Goal: Find specific page/section: Find specific page/section

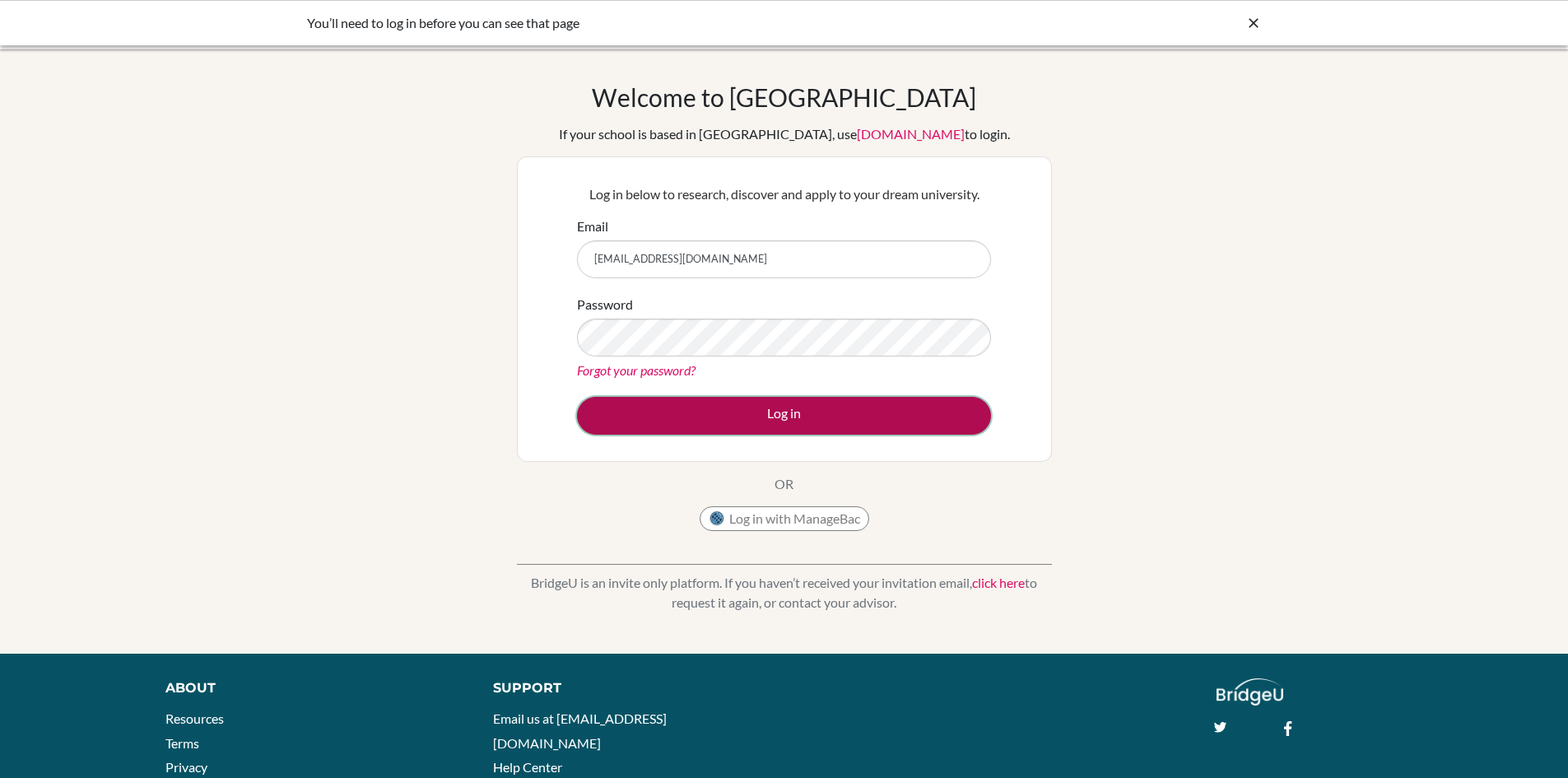
click at [791, 416] on button "Log in" at bounding box center [784, 415] width 414 height 38
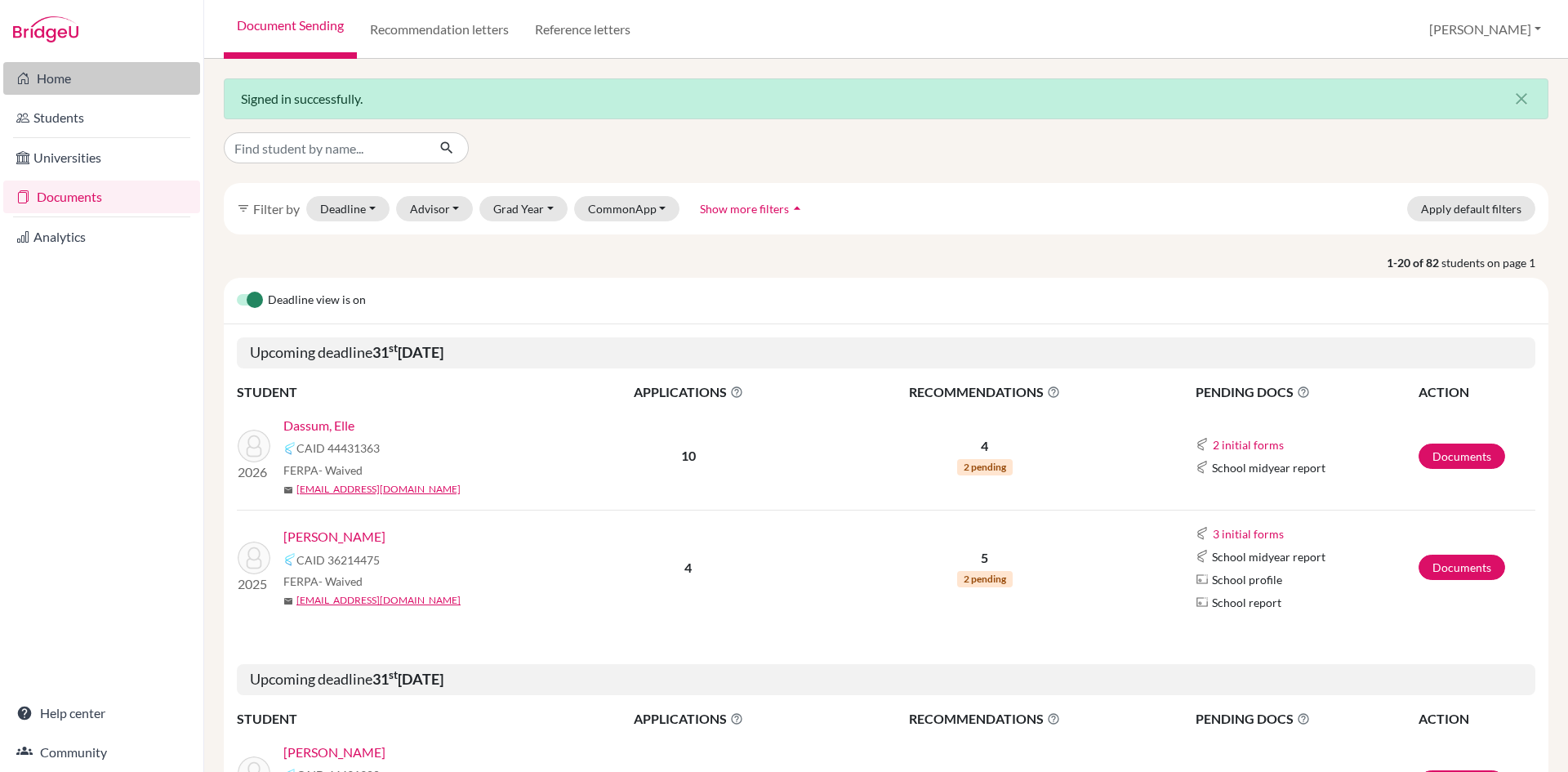
click at [61, 84] on link "Home" at bounding box center [102, 79] width 197 height 33
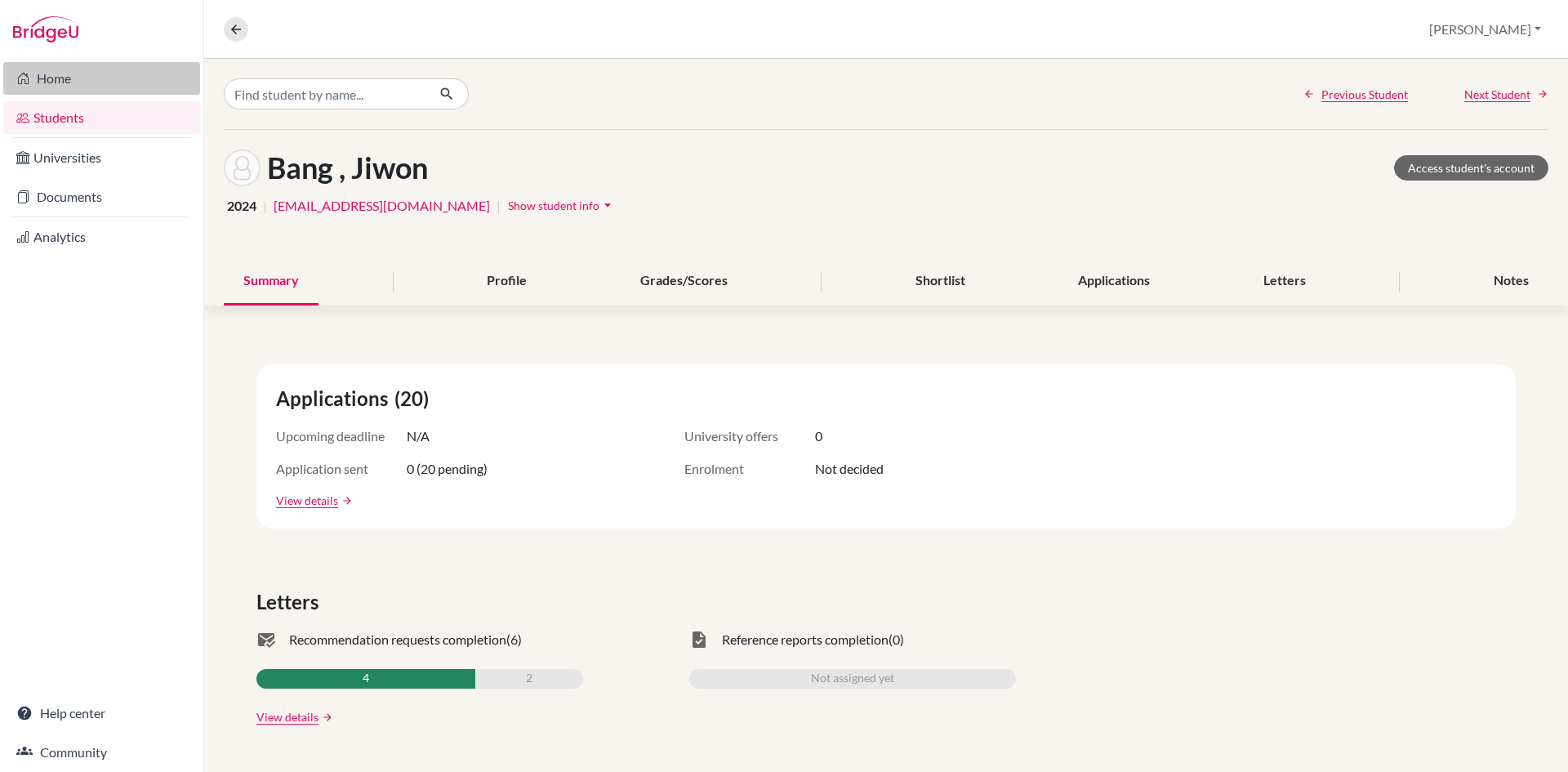
click at [49, 80] on link "Home" at bounding box center [102, 79] width 197 height 33
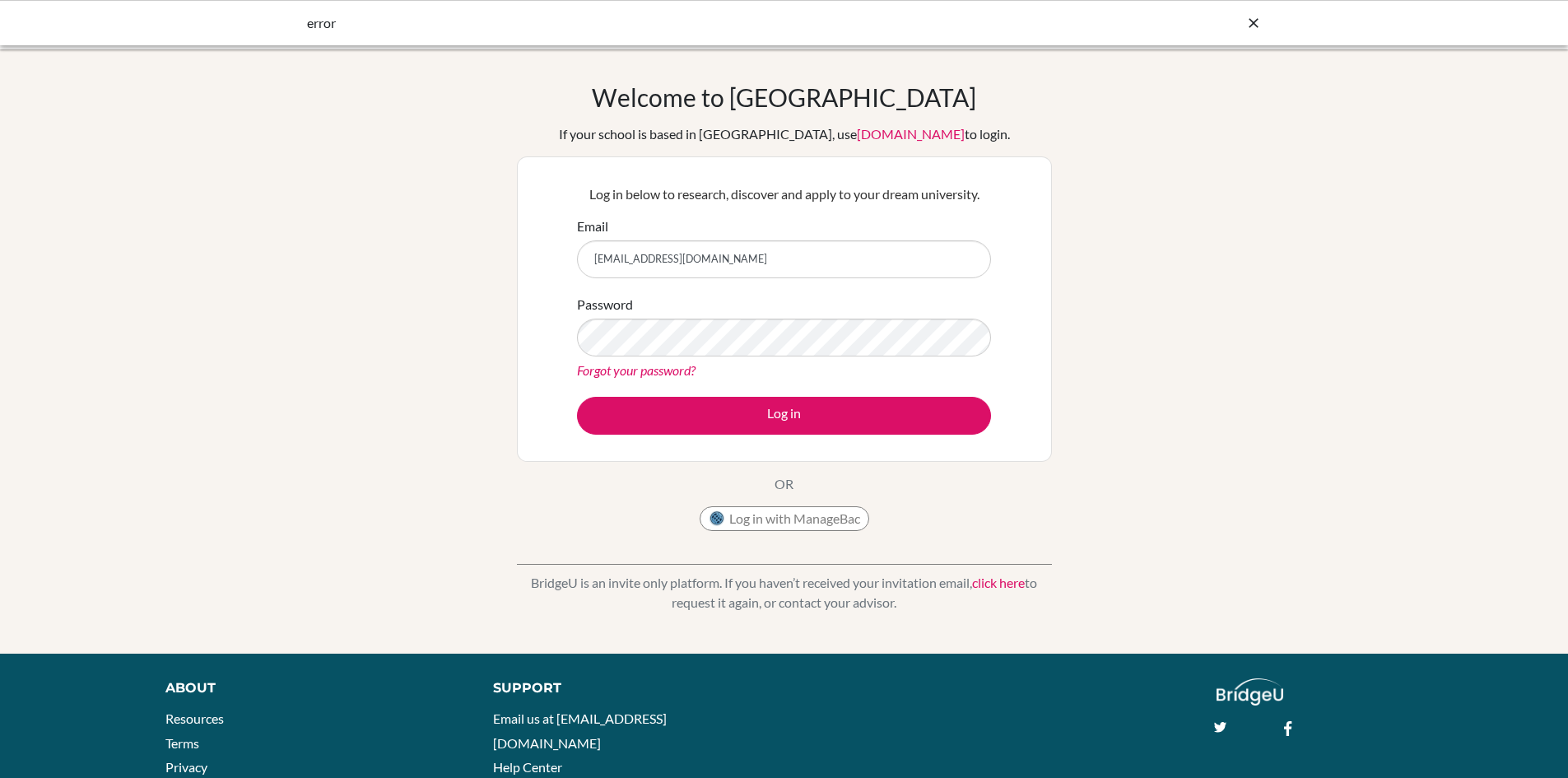
click at [737, 425] on button "Log in" at bounding box center [784, 415] width 414 height 38
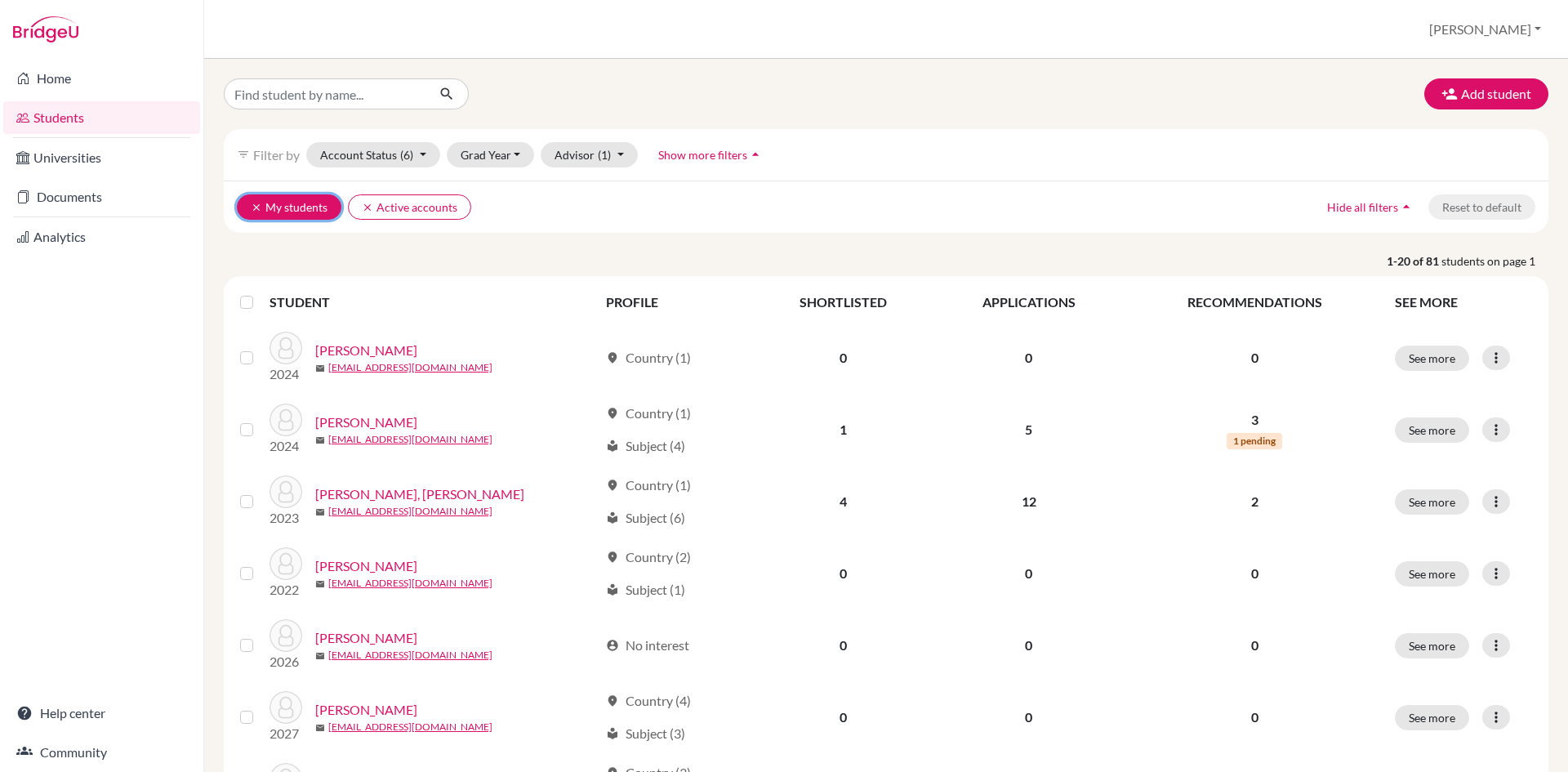
click at [253, 202] on icon "clear" at bounding box center [256, 207] width 11 height 11
click at [252, 205] on icon "clear" at bounding box center [256, 207] width 11 height 11
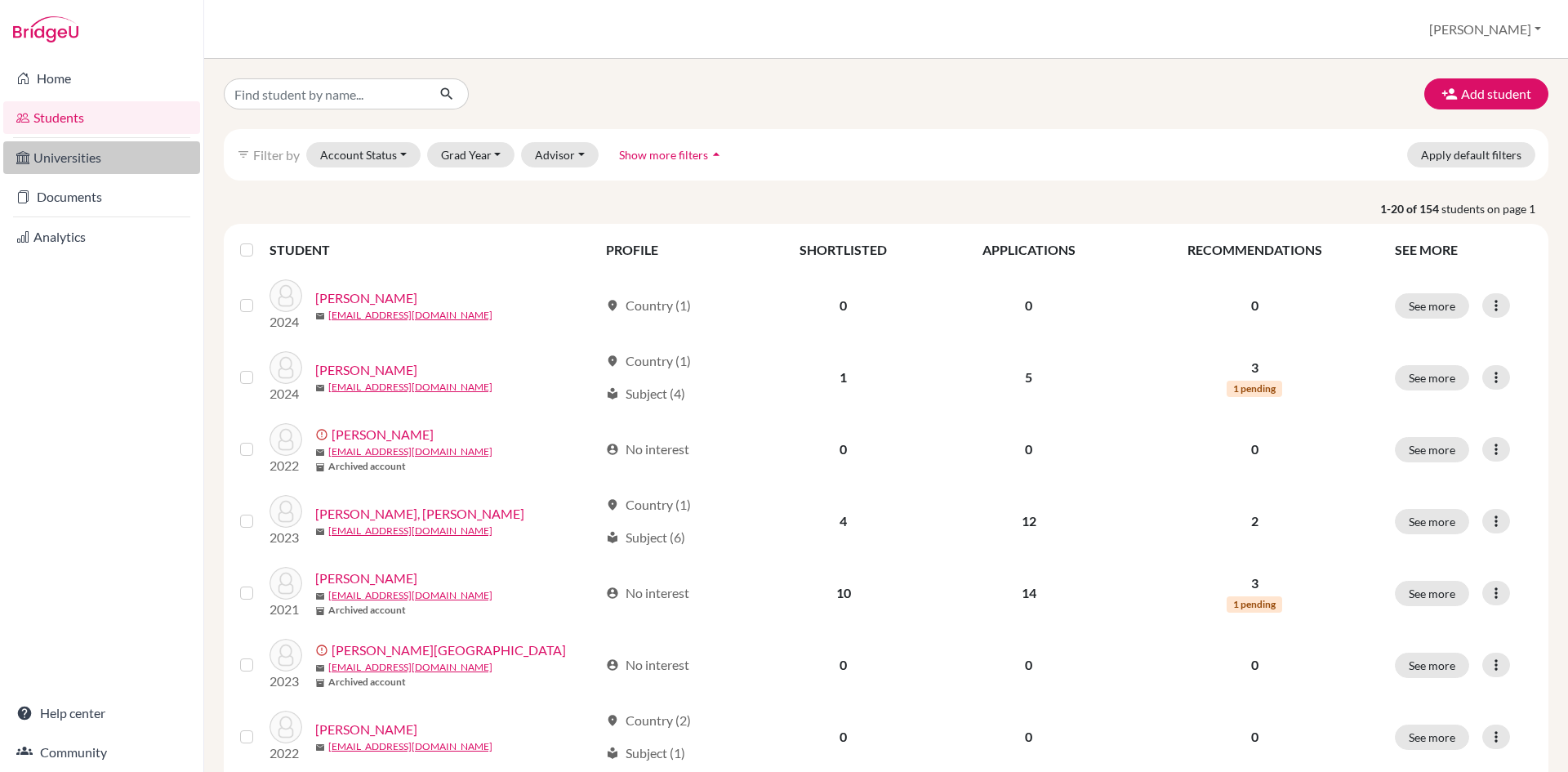
click at [63, 162] on link "Universities" at bounding box center [102, 157] width 197 height 33
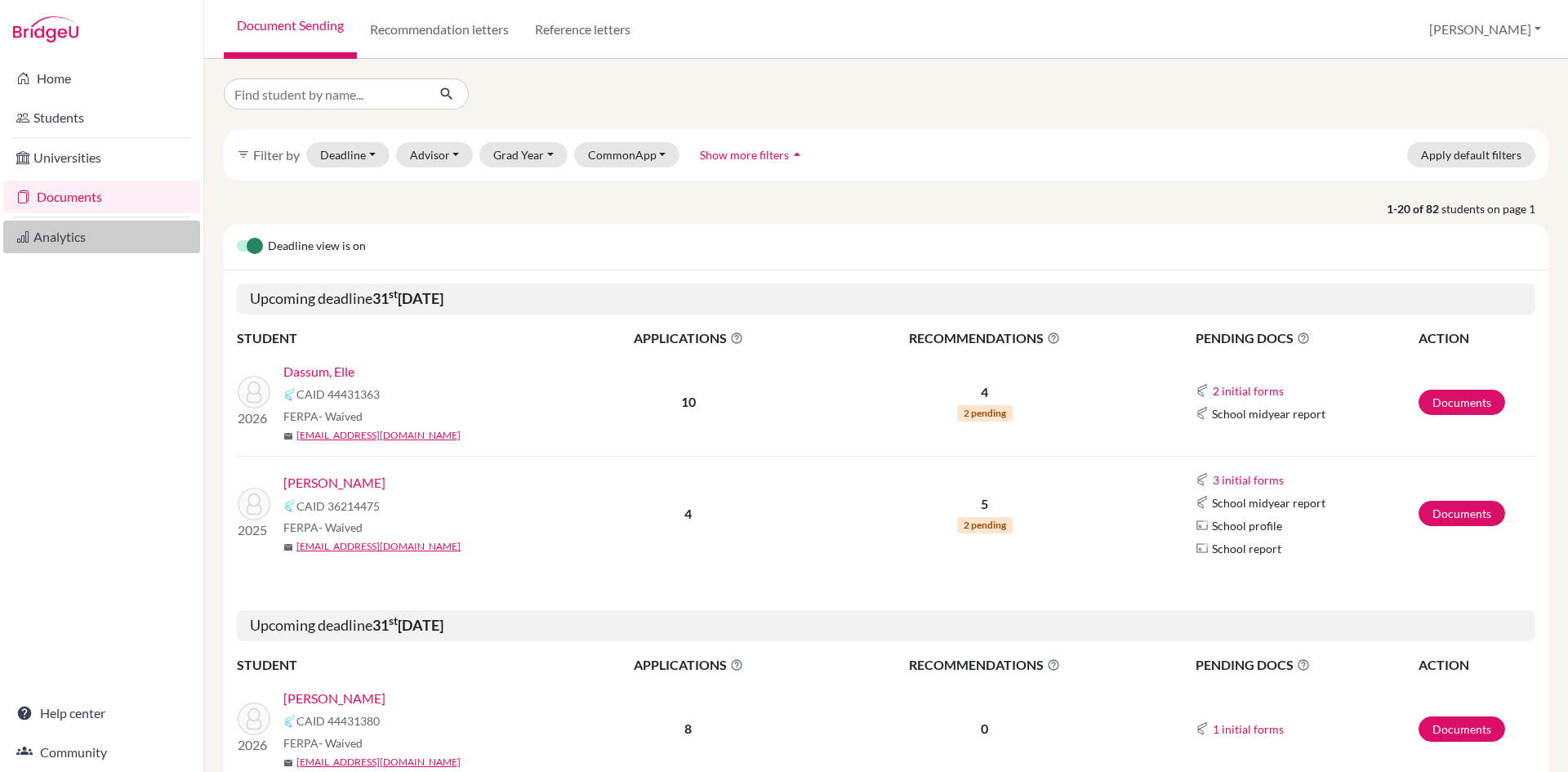
click at [66, 238] on link "Analytics" at bounding box center [102, 237] width 197 height 33
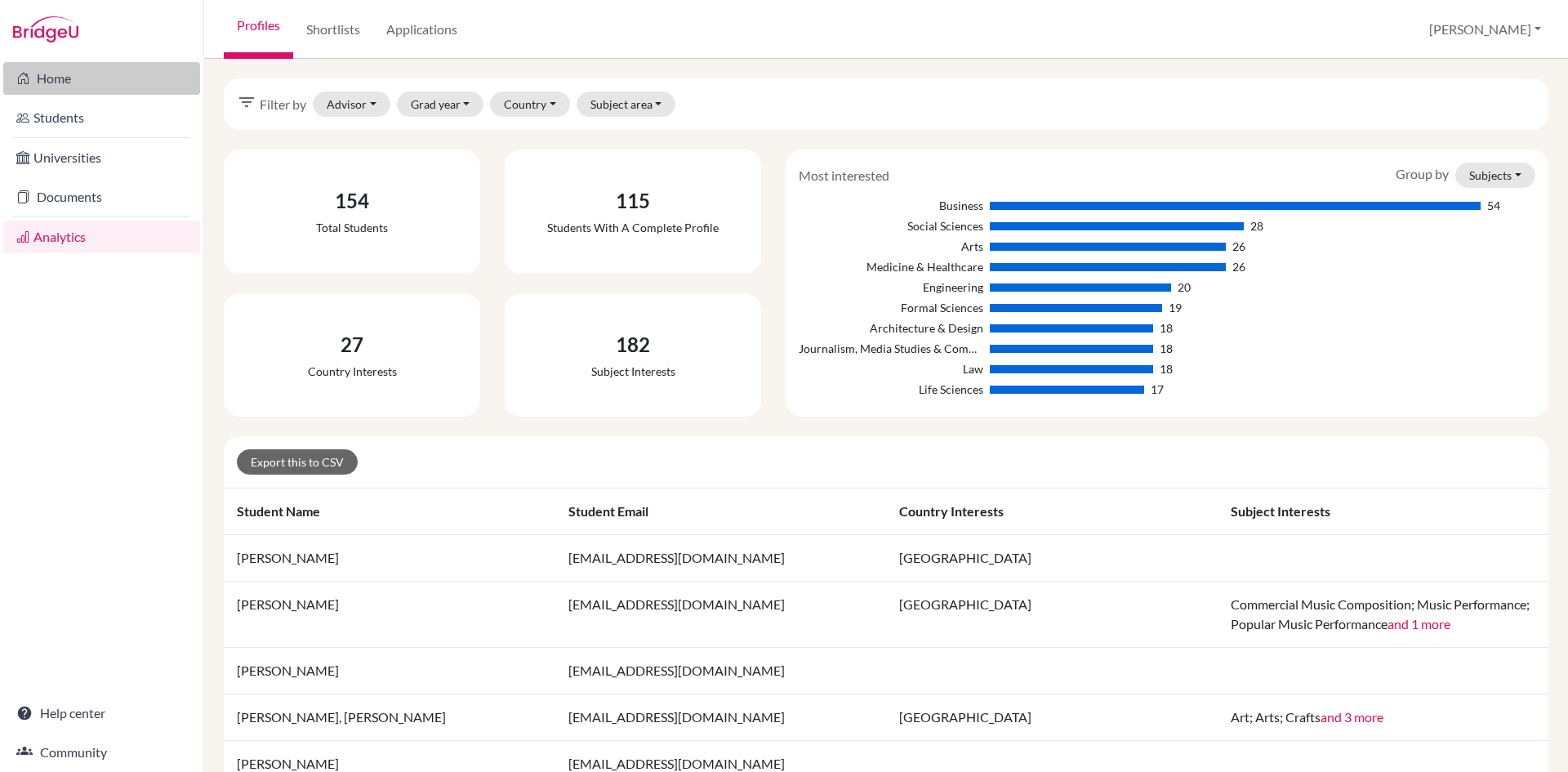
click at [67, 88] on link "Home" at bounding box center [102, 79] width 197 height 33
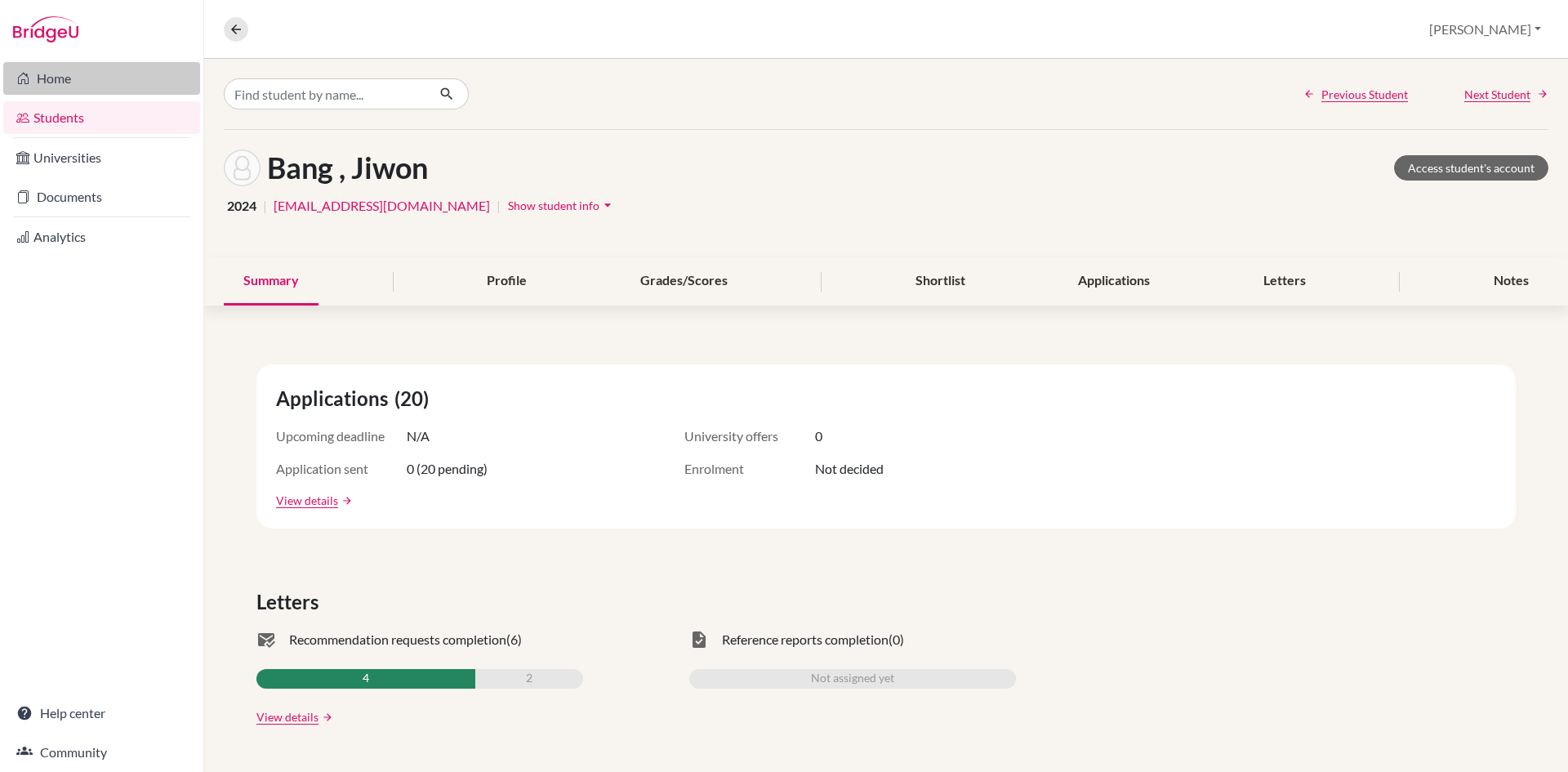
click at [67, 78] on link "Home" at bounding box center [102, 79] width 197 height 33
